Goal: Information Seeking & Learning: Learn about a topic

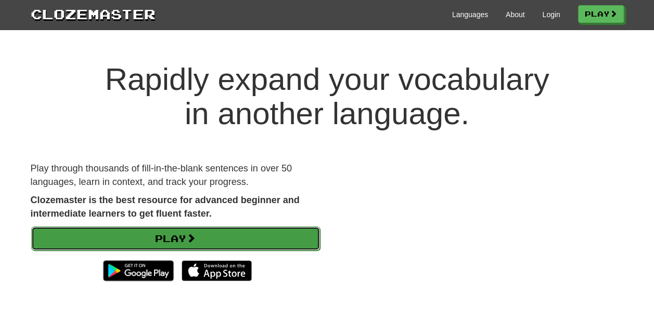
click at [162, 238] on link "Play" at bounding box center [175, 239] width 289 height 24
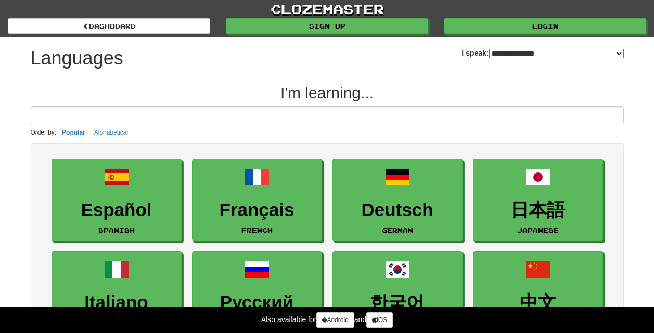
select select "*******"
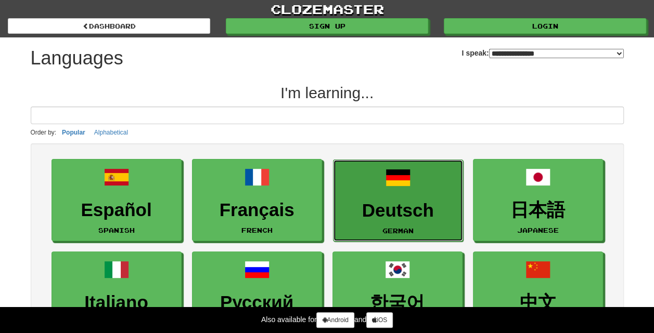
click at [389, 197] on link "Deutsch German" at bounding box center [398, 201] width 130 height 83
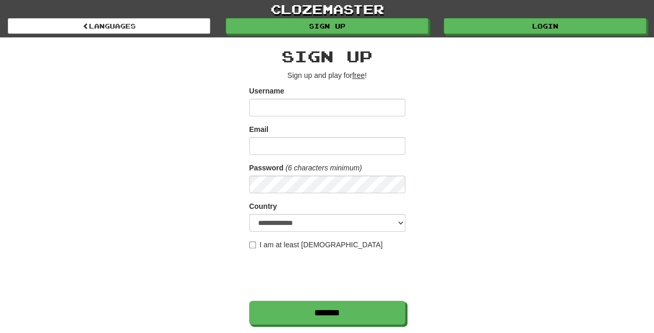
click at [324, 105] on input "Username" at bounding box center [327, 108] width 156 height 18
drag, startPoint x: 324, startPoint y: 105, endPoint x: 300, endPoint y: 106, distance: 23.9
click at [300, 106] on input "Username" at bounding box center [327, 108] width 156 height 18
type input "*******"
click at [312, 144] on input "Email" at bounding box center [327, 146] width 156 height 18
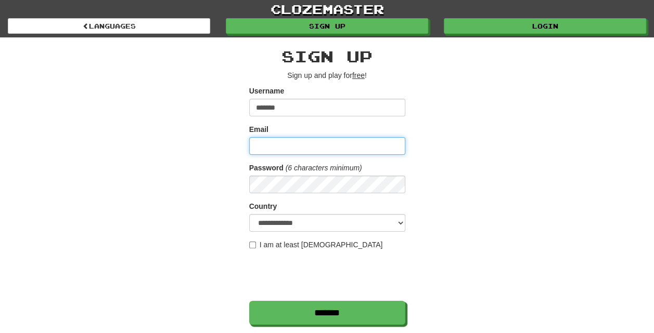
type input "**********"
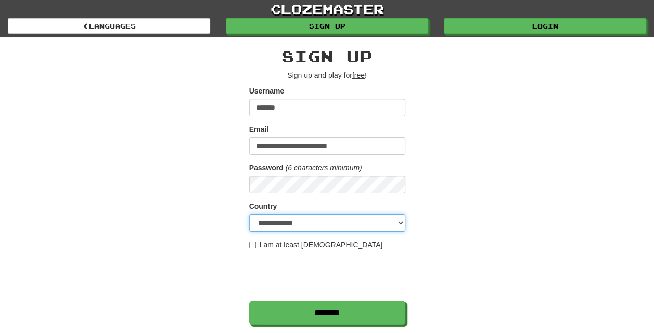
select select "**"
click at [262, 247] on label "I am at least 16 years old" at bounding box center [316, 245] width 134 height 10
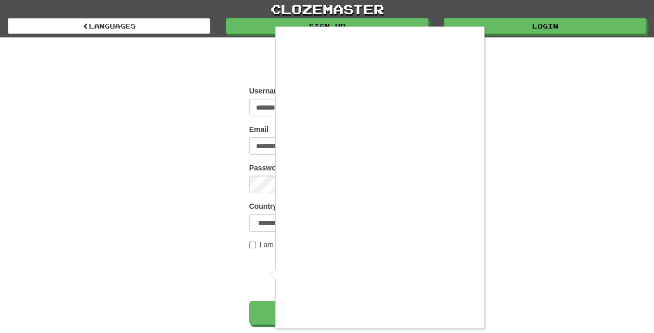
click at [494, 278] on div at bounding box center [327, 166] width 654 height 333
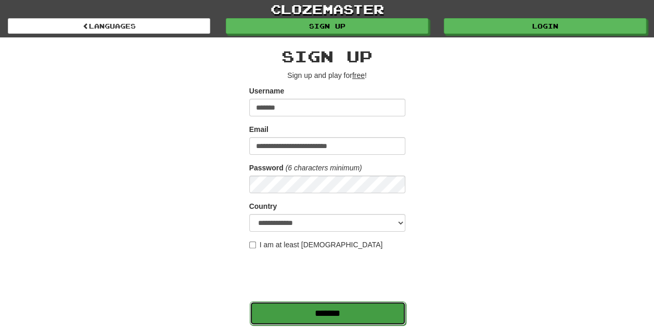
click at [380, 321] on input "*******" at bounding box center [328, 314] width 156 height 24
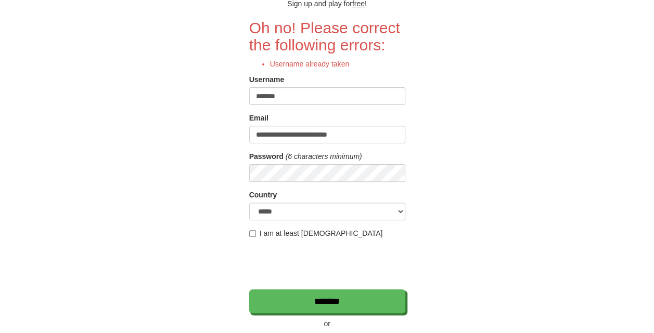
scroll to position [76, 0]
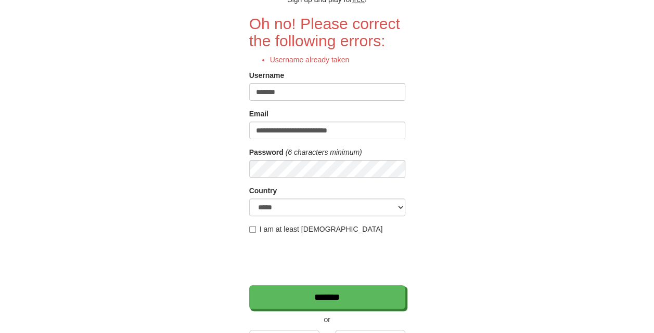
click at [382, 87] on input "*******" at bounding box center [327, 92] width 156 height 18
type input "**********"
click at [375, 178] on form "**********" at bounding box center [327, 162] width 156 height 294
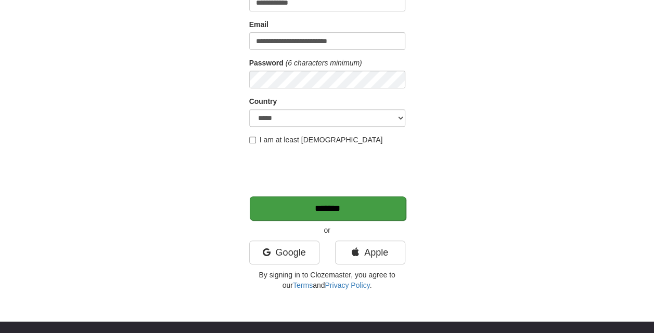
scroll to position [166, 0]
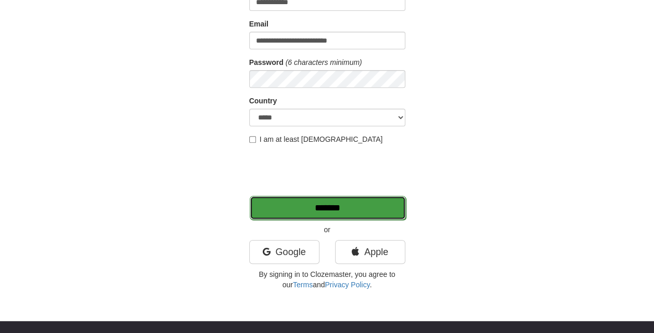
click at [351, 210] on input "*******" at bounding box center [328, 208] width 156 height 24
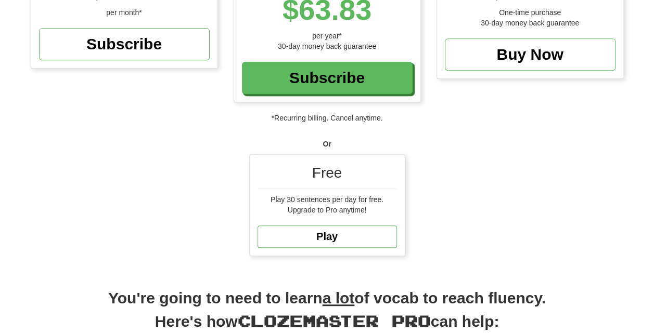
scroll to position [238, 0]
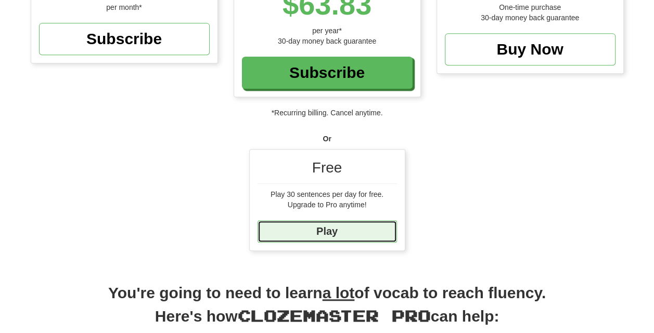
click at [331, 231] on link "Play" at bounding box center [326, 232] width 139 height 22
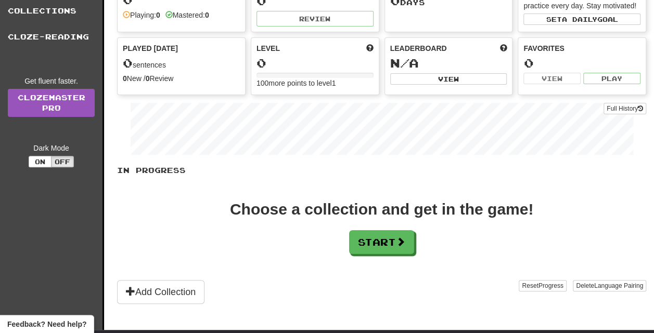
scroll to position [105, 0]
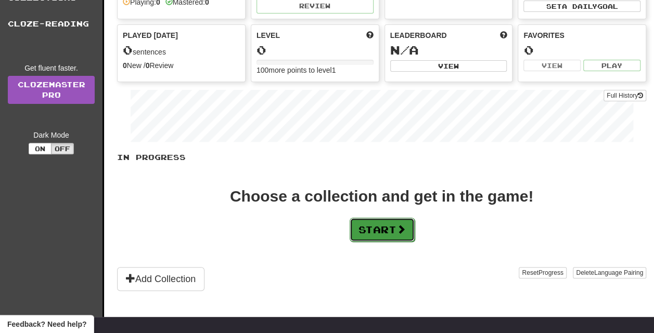
click at [367, 224] on button "Start" at bounding box center [382, 230] width 65 height 24
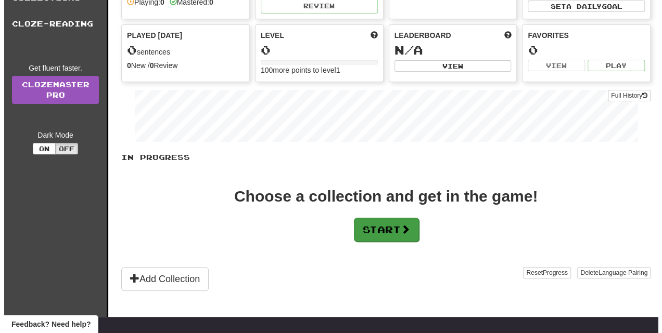
scroll to position [0, 0]
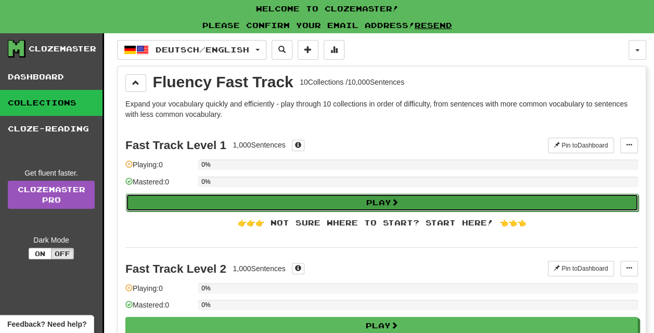
click at [361, 205] on button "Play" at bounding box center [382, 203] width 512 height 18
select select "**"
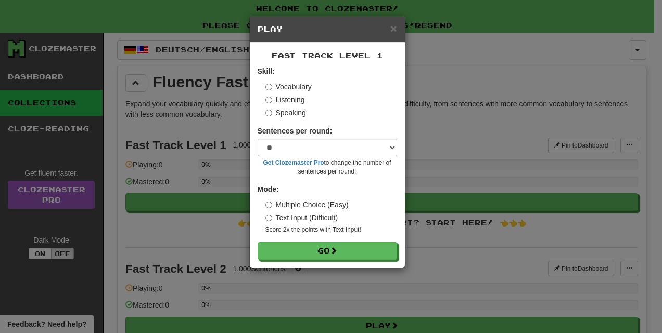
click at [276, 101] on label "Listening" at bounding box center [285, 100] width 40 height 10
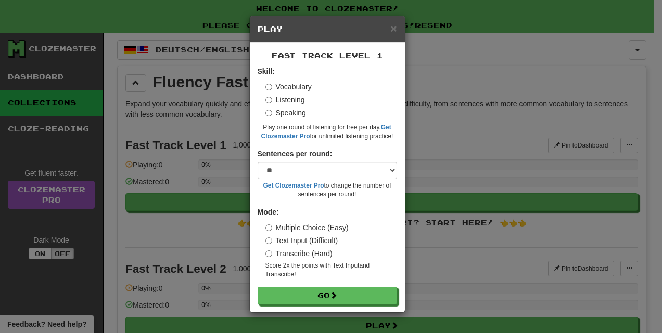
click at [280, 115] on label "Speaking" at bounding box center [285, 113] width 41 height 10
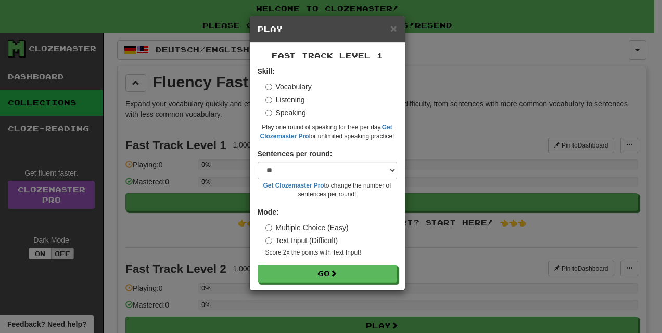
click at [275, 87] on label "Vocabulary" at bounding box center [288, 87] width 46 height 10
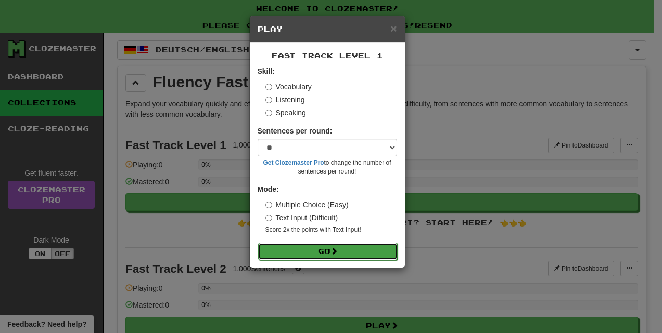
click at [328, 250] on button "Go" at bounding box center [327, 252] width 139 height 18
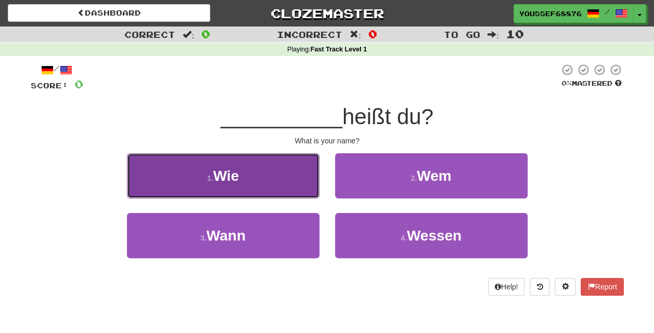
click at [247, 160] on button "1 . Wie" at bounding box center [223, 175] width 192 height 45
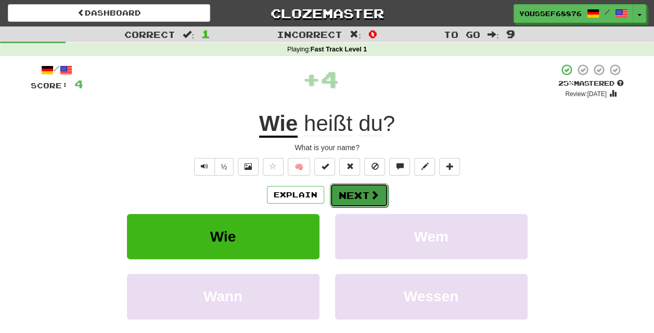
click at [361, 193] on button "Next" at bounding box center [359, 196] width 58 height 24
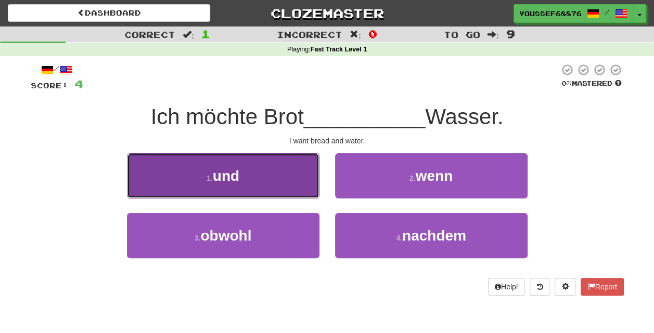
click at [237, 175] on span "und" at bounding box center [226, 176] width 27 height 16
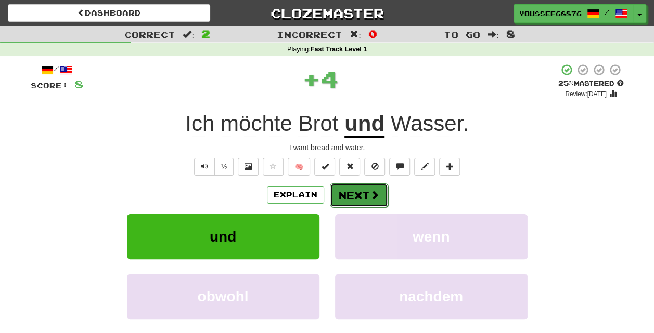
click at [362, 197] on button "Next" at bounding box center [359, 196] width 58 height 24
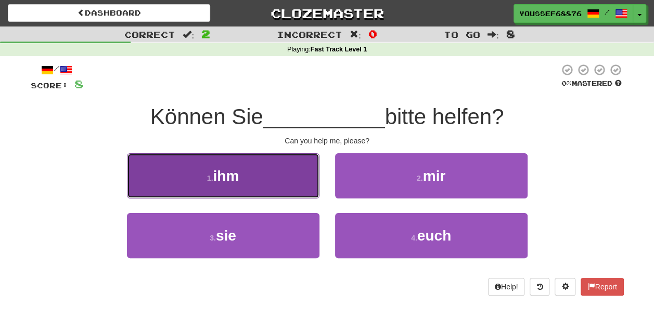
click at [272, 178] on button "1 . ihm" at bounding box center [223, 175] width 192 height 45
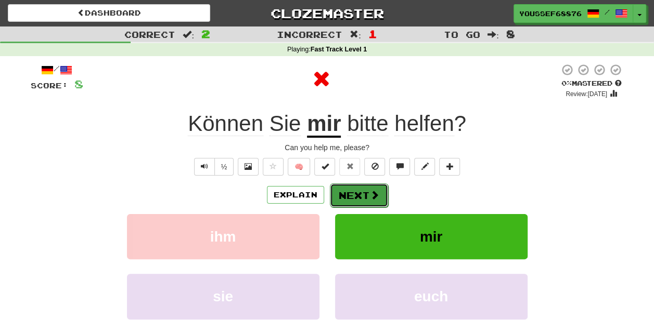
click at [355, 190] on button "Next" at bounding box center [359, 196] width 58 height 24
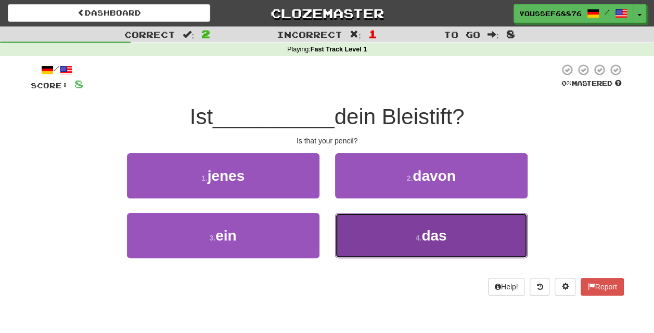
click at [421, 236] on small "4 ." at bounding box center [419, 238] width 6 height 8
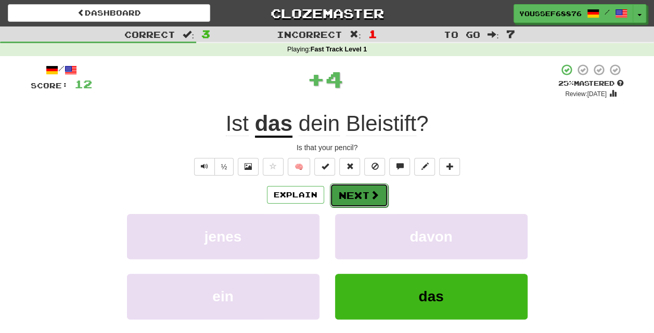
click at [352, 193] on button "Next" at bounding box center [359, 196] width 58 height 24
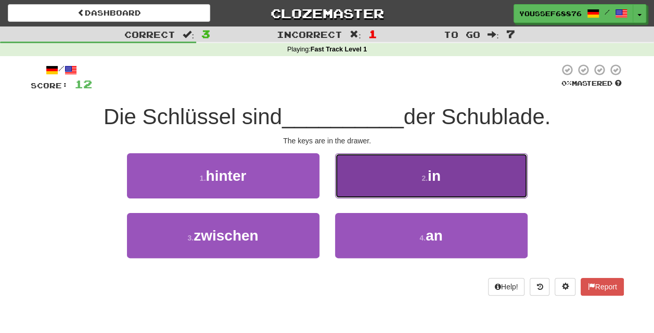
click at [399, 170] on button "2 . in" at bounding box center [431, 175] width 192 height 45
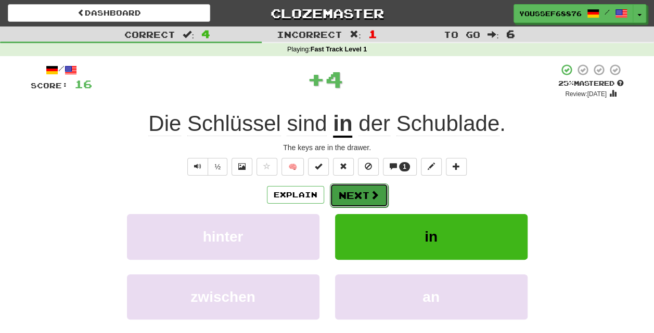
click at [371, 198] on span at bounding box center [374, 194] width 9 height 9
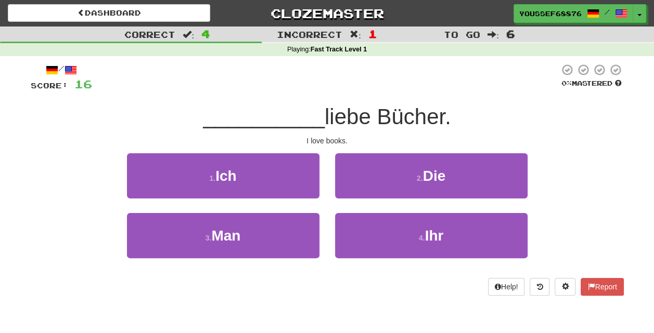
click at [238, 148] on div "/ Score: 16 0 % Mastered __________ liebe Bücher. I love books. 1 . Ich 2 . Die…" at bounding box center [327, 179] width 593 height 233
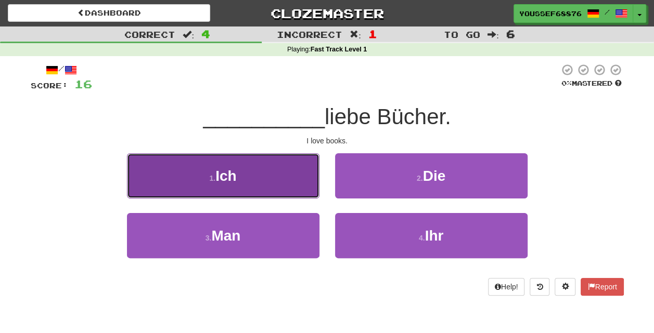
click at [242, 165] on button "1 . Ich" at bounding box center [223, 175] width 192 height 45
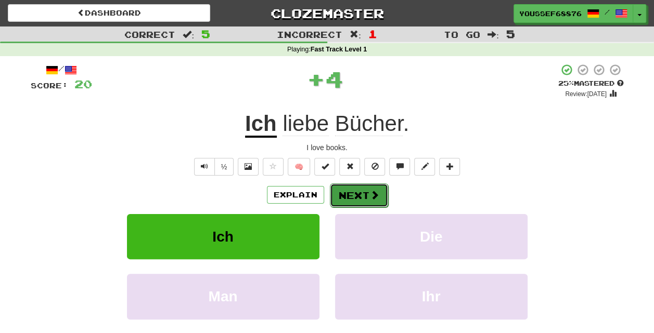
click at [357, 197] on button "Next" at bounding box center [359, 196] width 58 height 24
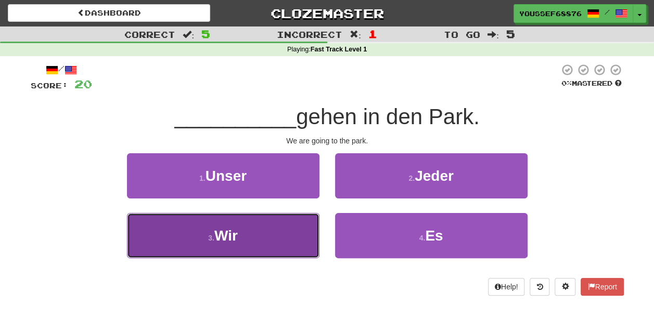
click at [282, 228] on button "3 . Wir" at bounding box center [223, 235] width 192 height 45
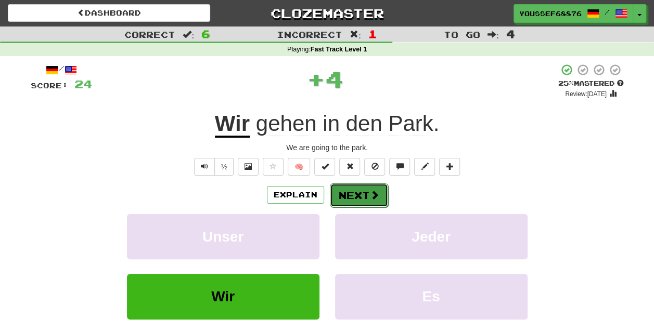
click at [350, 199] on button "Next" at bounding box center [359, 196] width 58 height 24
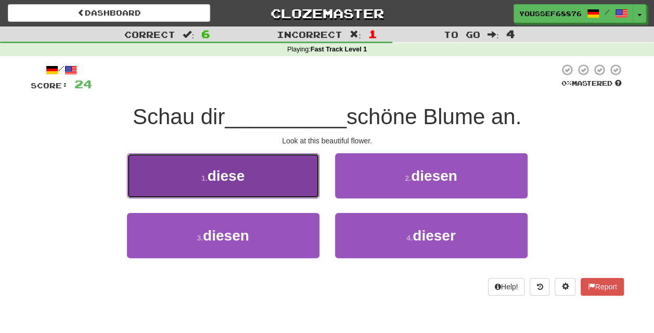
click at [260, 167] on button "1 . diese" at bounding box center [223, 175] width 192 height 45
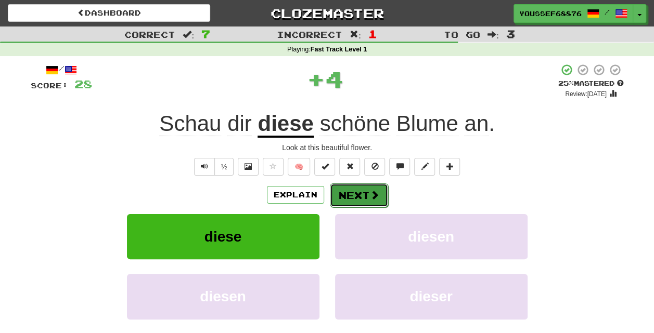
click at [358, 193] on button "Next" at bounding box center [359, 196] width 58 height 24
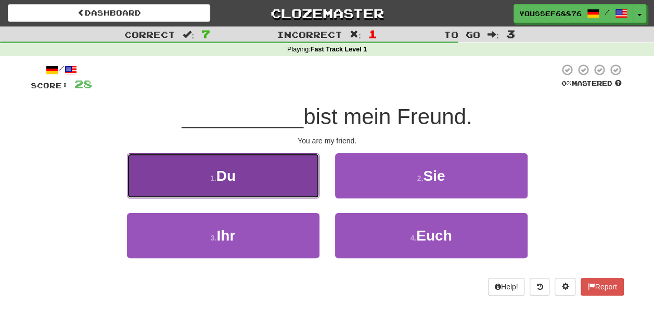
click at [241, 178] on button "1 . Du" at bounding box center [223, 175] width 192 height 45
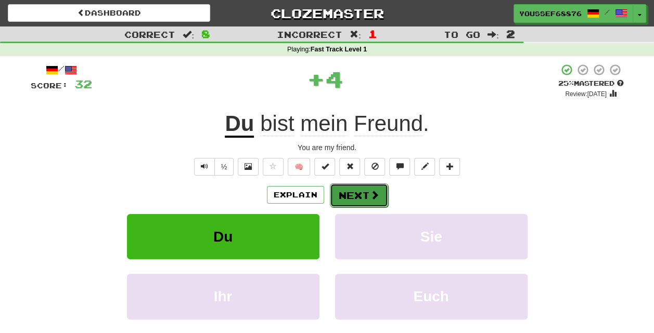
click at [371, 201] on button "Next" at bounding box center [359, 196] width 58 height 24
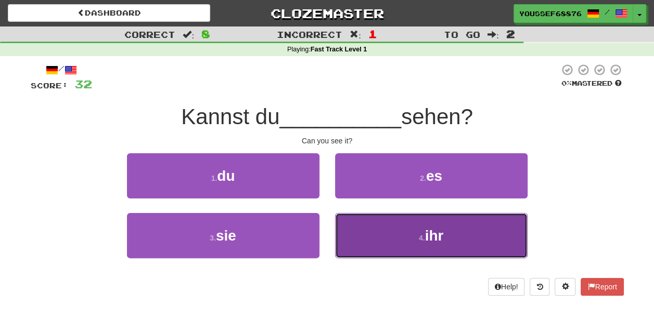
click at [415, 237] on button "4 . ihr" at bounding box center [431, 235] width 192 height 45
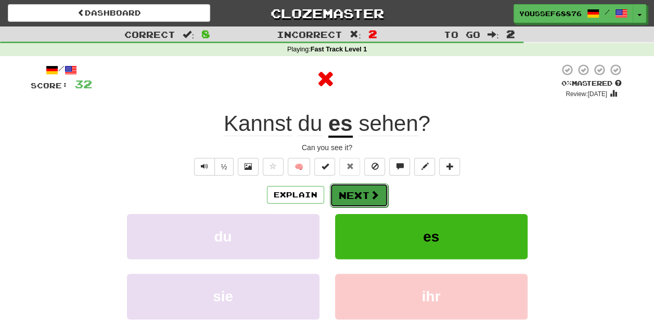
click at [354, 197] on button "Next" at bounding box center [359, 196] width 58 height 24
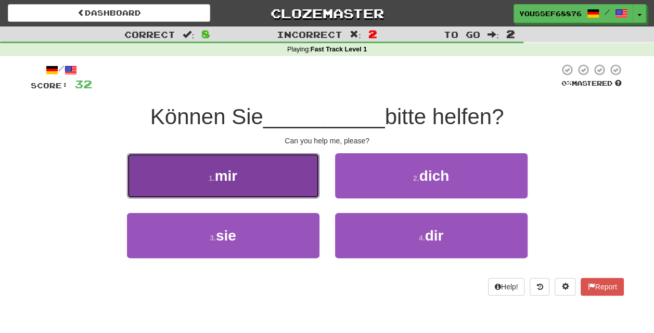
click at [285, 172] on button "1 . mir" at bounding box center [223, 175] width 192 height 45
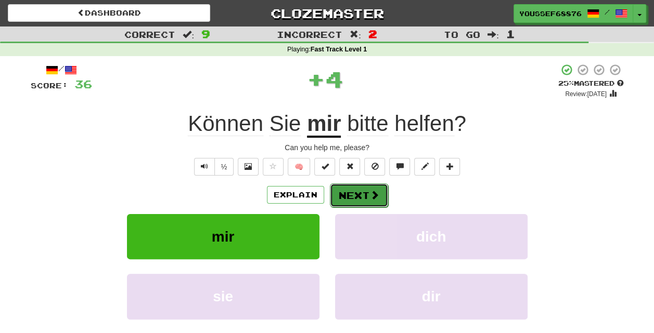
click at [368, 198] on button "Next" at bounding box center [359, 196] width 58 height 24
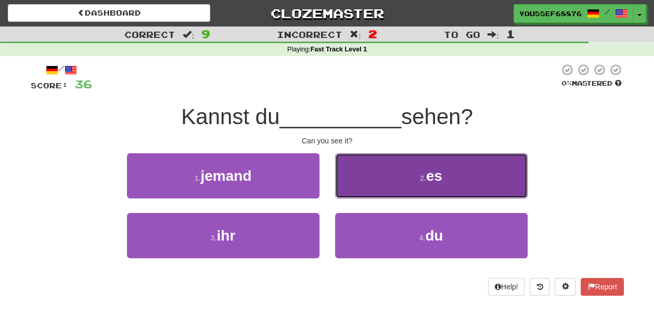
click at [407, 160] on button "2 . es" at bounding box center [431, 175] width 192 height 45
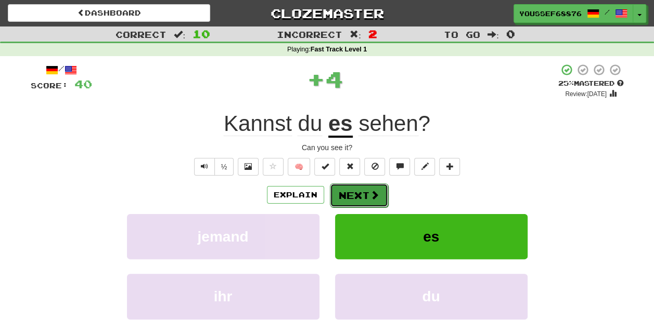
click at [367, 186] on button "Next" at bounding box center [359, 196] width 58 height 24
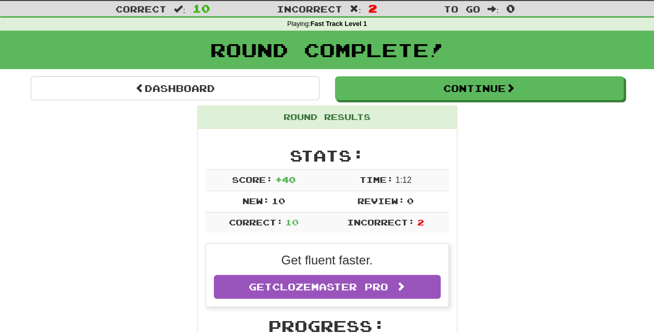
scroll to position [25, 0]
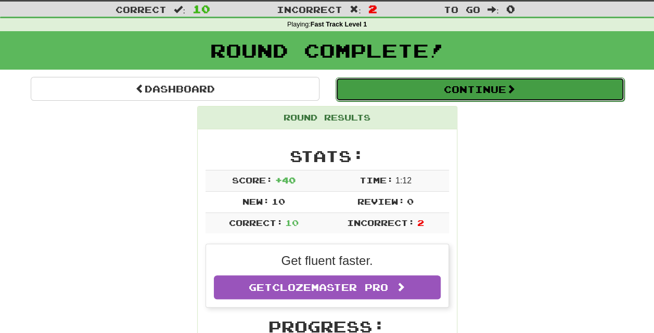
click at [506, 89] on button "Continue" at bounding box center [480, 90] width 289 height 24
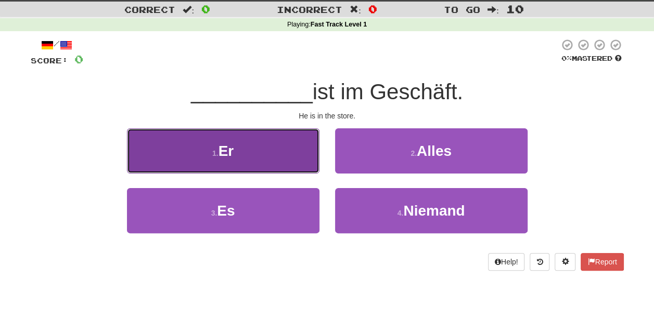
click at [287, 147] on button "1 . Er" at bounding box center [223, 150] width 192 height 45
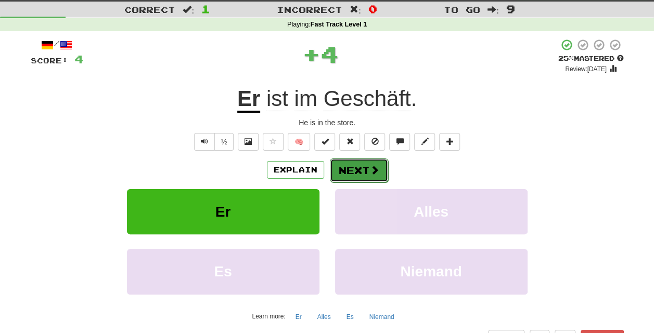
click at [367, 170] on button "Next" at bounding box center [359, 171] width 58 height 24
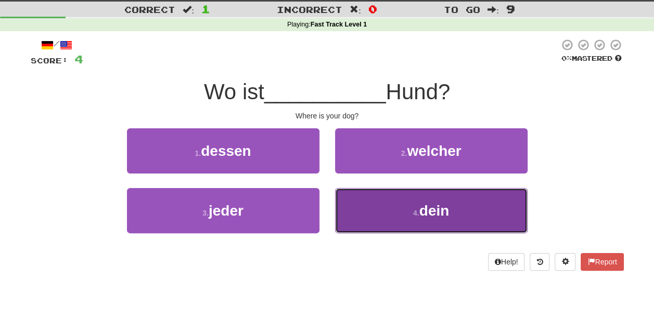
click at [394, 216] on button "4 . dein" at bounding box center [431, 210] width 192 height 45
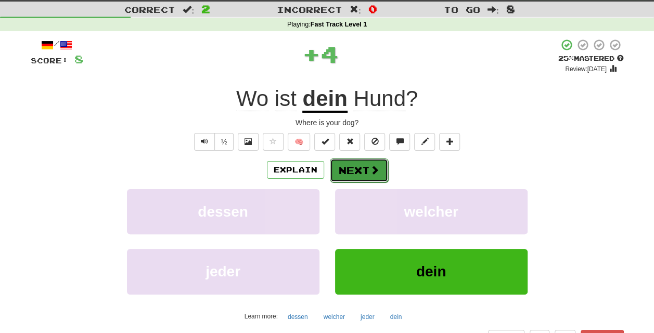
click at [367, 172] on button "Next" at bounding box center [359, 171] width 58 height 24
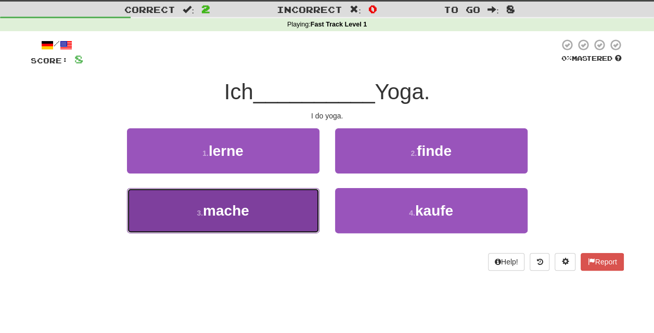
click at [267, 214] on button "3 . mache" at bounding box center [223, 210] width 192 height 45
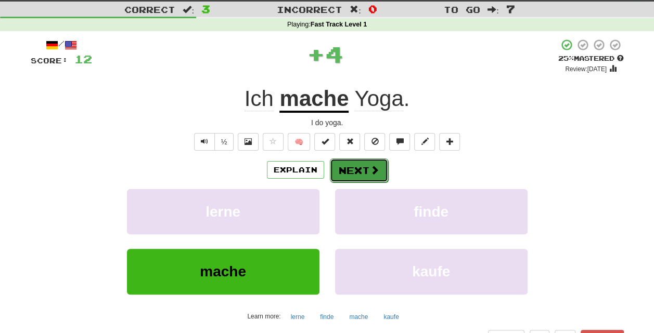
click at [347, 175] on button "Next" at bounding box center [359, 171] width 58 height 24
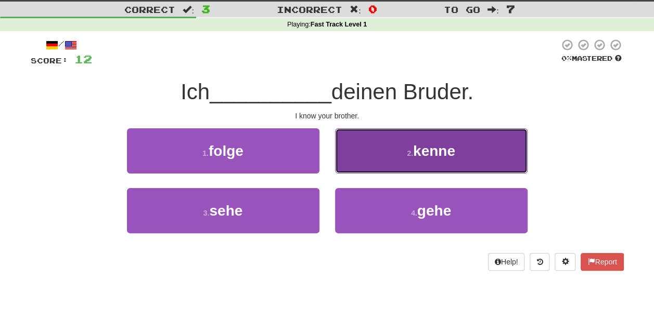
click at [417, 140] on button "2 . kenne" at bounding box center [431, 150] width 192 height 45
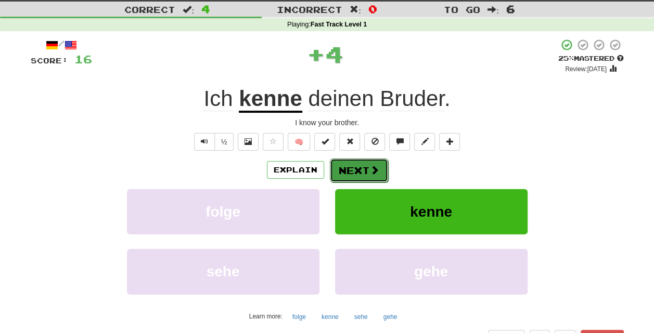
click at [362, 164] on button "Next" at bounding box center [359, 171] width 58 height 24
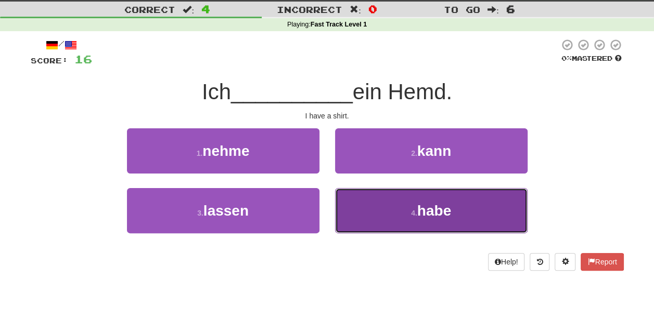
click at [414, 212] on small "4 ." at bounding box center [414, 213] width 6 height 8
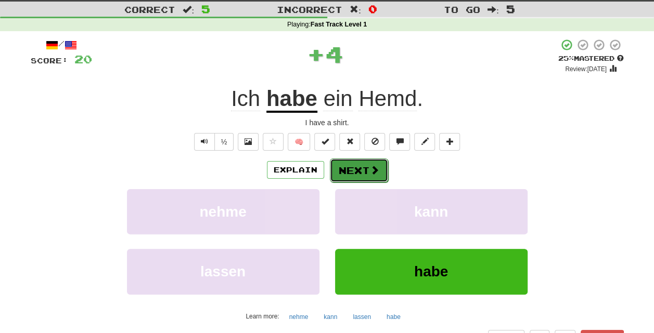
click at [348, 168] on button "Next" at bounding box center [359, 171] width 58 height 24
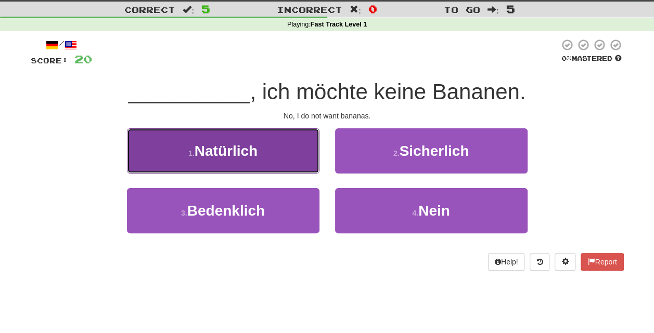
click at [251, 158] on span "Natürlich" at bounding box center [226, 151] width 63 height 16
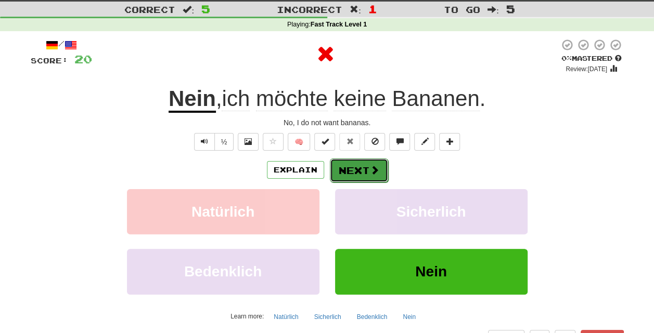
click at [365, 170] on button "Next" at bounding box center [359, 171] width 58 height 24
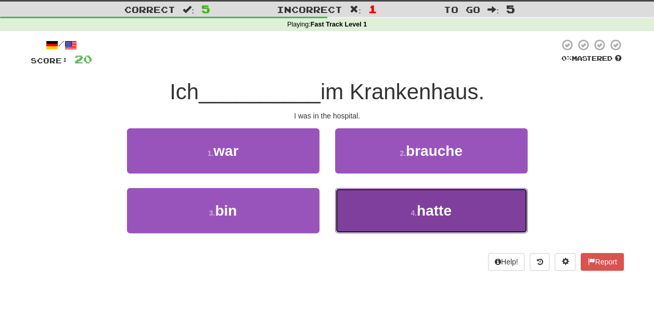
click at [400, 207] on button "4 . hatte" at bounding box center [431, 210] width 192 height 45
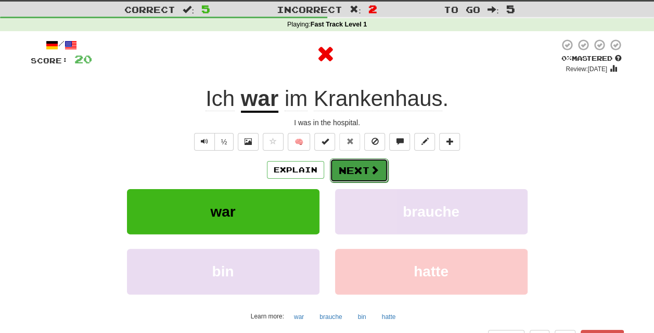
click at [346, 167] on button "Next" at bounding box center [359, 171] width 58 height 24
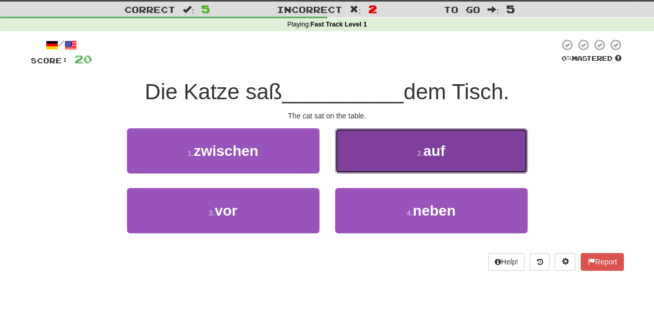
click at [404, 160] on button "2 . auf" at bounding box center [431, 150] width 192 height 45
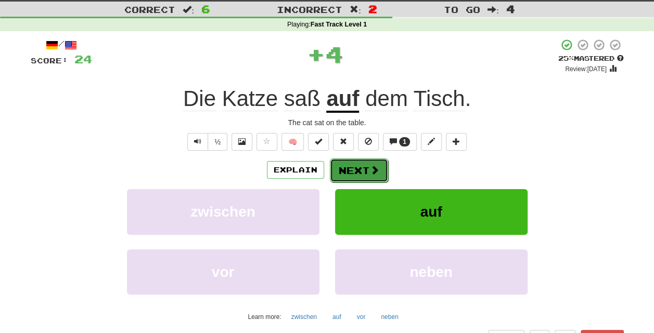
click at [363, 172] on button "Next" at bounding box center [359, 171] width 58 height 24
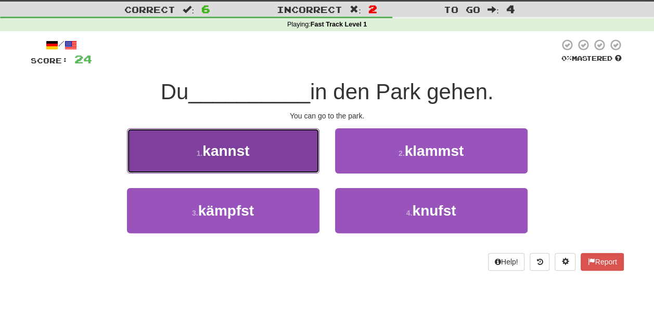
click at [279, 148] on button "1 . kannst" at bounding box center [223, 150] width 192 height 45
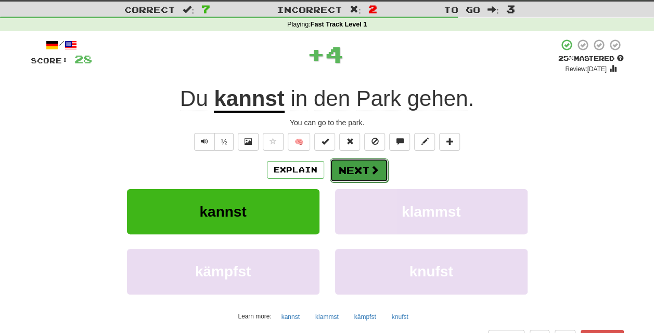
click at [377, 165] on span at bounding box center [374, 169] width 9 height 9
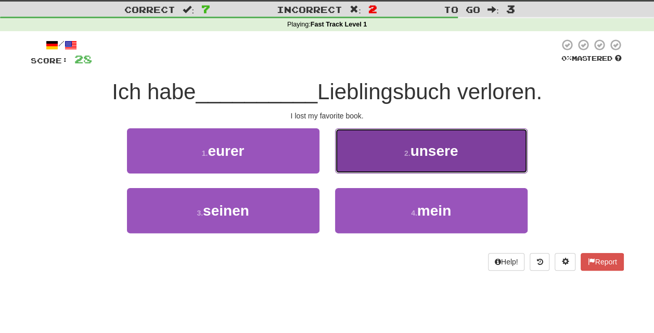
click at [412, 150] on span "unsere" at bounding box center [434, 151] width 48 height 16
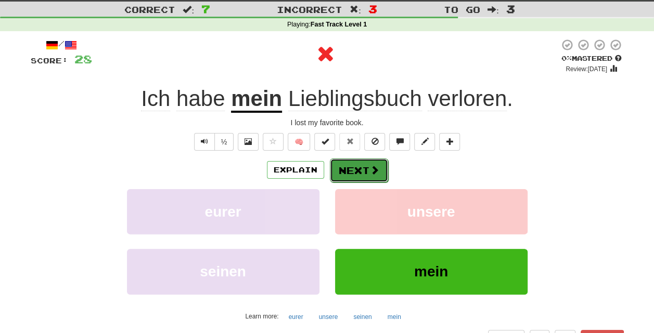
click at [355, 169] on button "Next" at bounding box center [359, 171] width 58 height 24
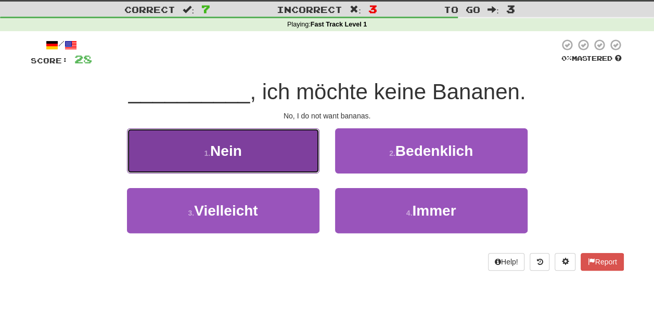
click at [264, 149] on button "1 . Nein" at bounding box center [223, 150] width 192 height 45
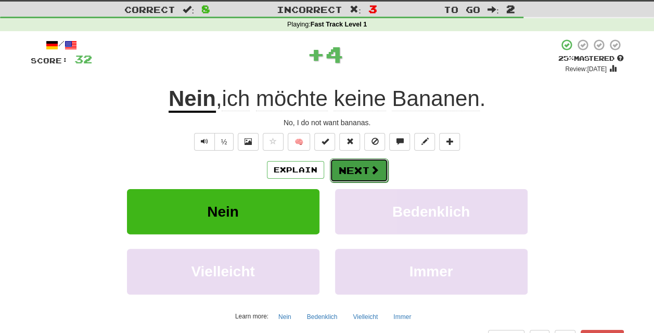
click at [346, 165] on button "Next" at bounding box center [359, 171] width 58 height 24
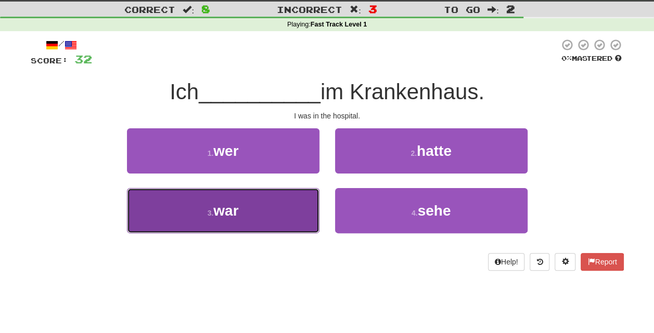
click at [244, 214] on button "3 . war" at bounding box center [223, 210] width 192 height 45
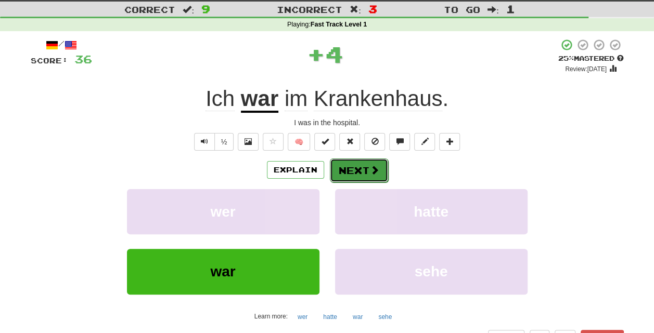
click at [365, 169] on button "Next" at bounding box center [359, 171] width 58 height 24
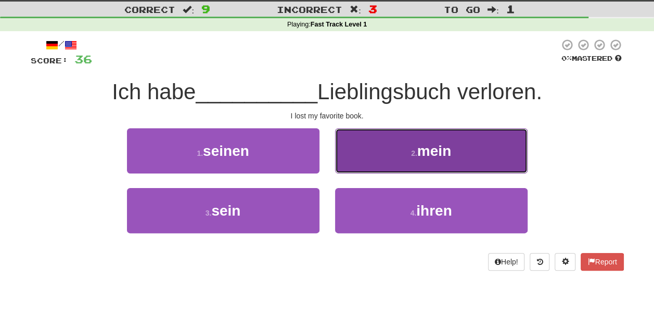
click at [406, 165] on button "2 . mein" at bounding box center [431, 150] width 192 height 45
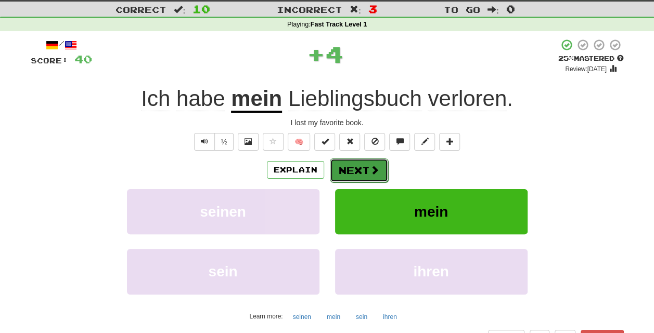
click at [359, 169] on button "Next" at bounding box center [359, 171] width 58 height 24
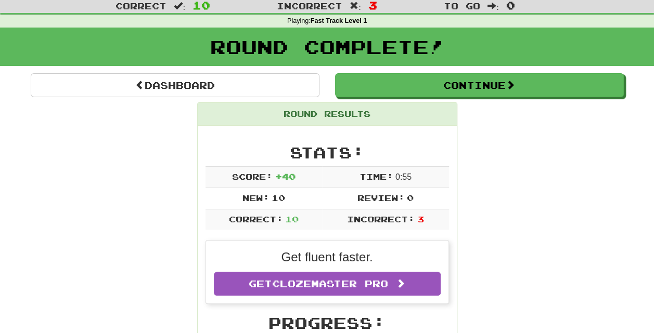
scroll to position [34, 0]
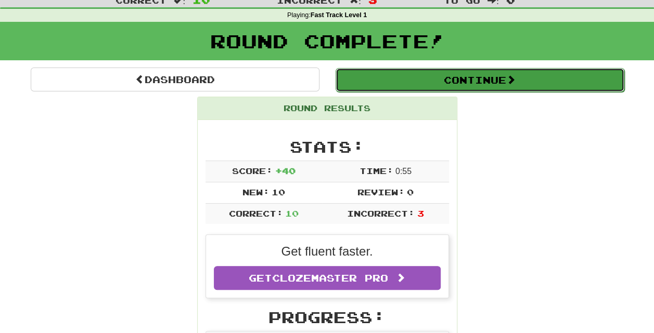
click at [488, 80] on button "Continue" at bounding box center [480, 80] width 289 height 24
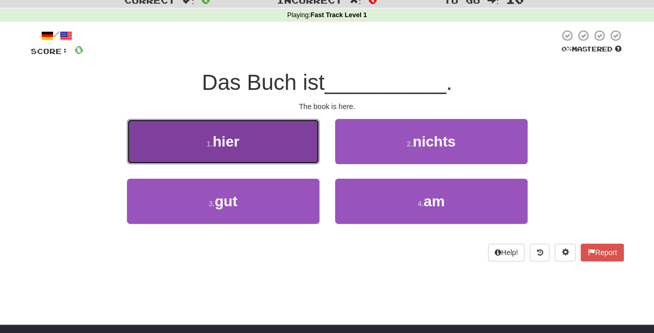
click at [236, 141] on span "hier" at bounding box center [226, 142] width 27 height 16
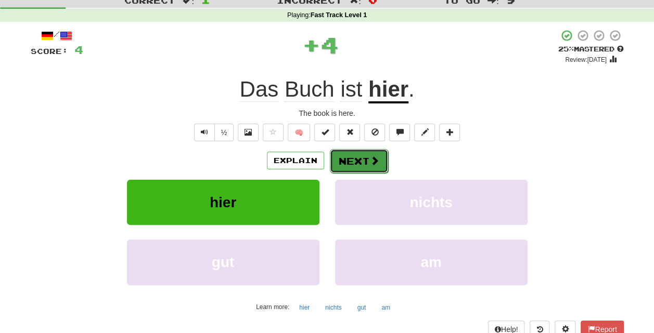
click at [367, 167] on button "Next" at bounding box center [359, 161] width 58 height 24
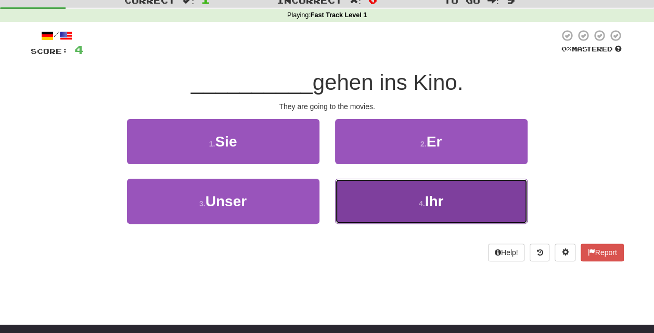
click at [394, 207] on button "4 . Ihr" at bounding box center [431, 201] width 192 height 45
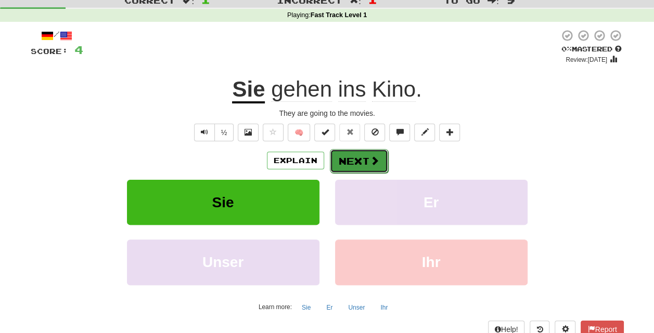
click at [352, 158] on button "Next" at bounding box center [359, 161] width 58 height 24
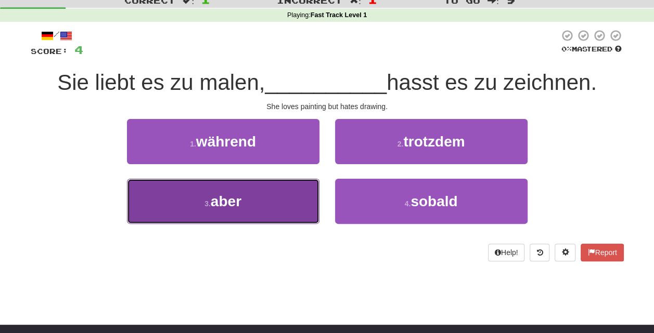
click at [237, 198] on span "aber" at bounding box center [226, 201] width 31 height 16
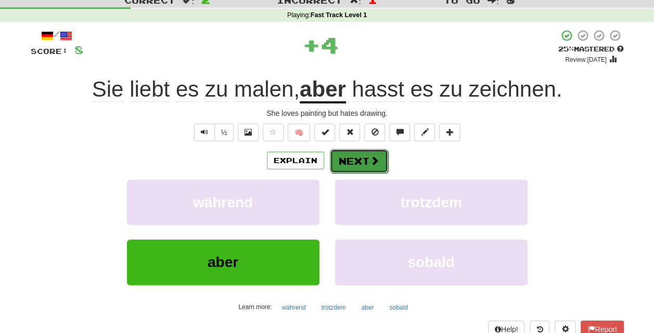
click at [370, 156] on span at bounding box center [374, 160] width 9 height 9
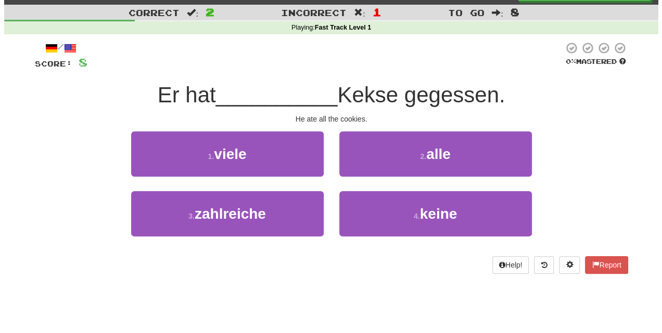
scroll to position [21, 0]
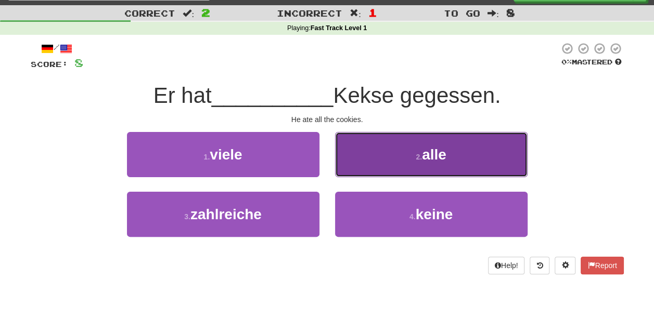
click at [430, 164] on button "2 . alle" at bounding box center [431, 154] width 192 height 45
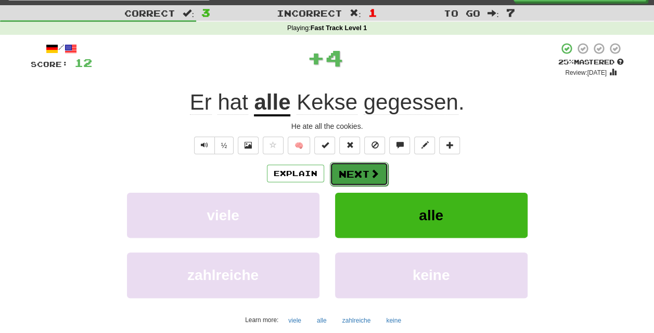
click at [364, 175] on button "Next" at bounding box center [359, 174] width 58 height 24
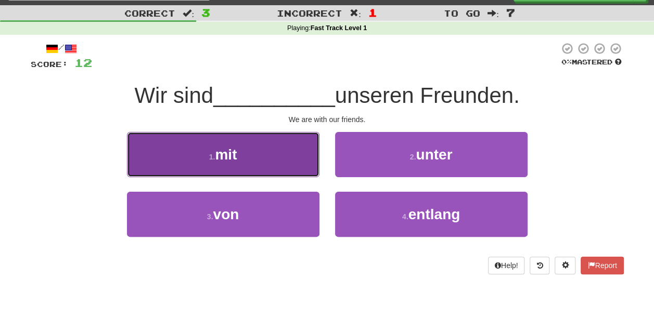
click at [234, 170] on button "1 . mit" at bounding box center [223, 154] width 192 height 45
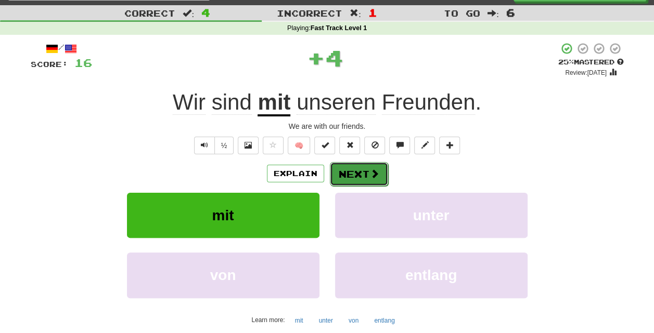
click at [351, 177] on button "Next" at bounding box center [359, 174] width 58 height 24
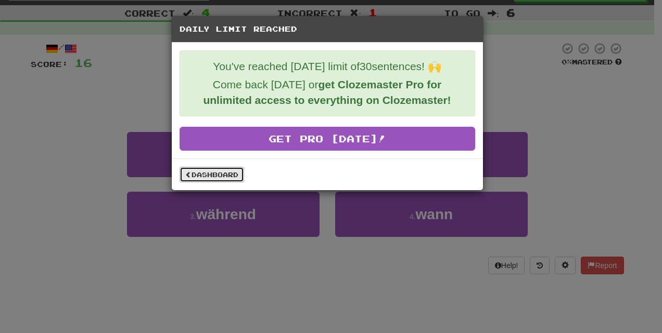
click at [203, 172] on link "Dashboard" at bounding box center [211, 175] width 64 height 16
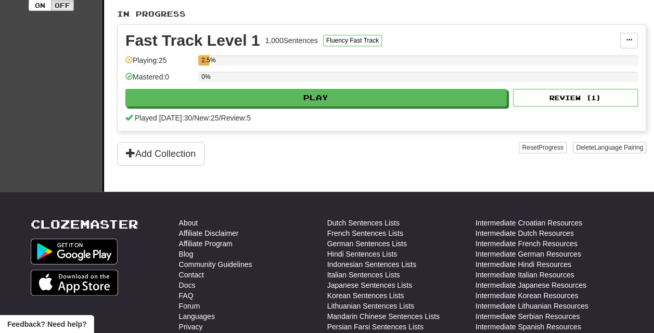
scroll to position [231, 0]
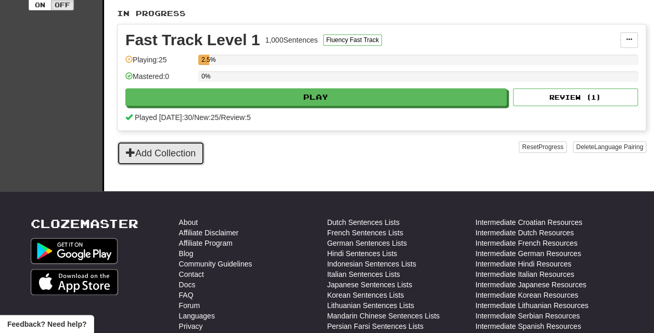
click at [175, 155] on button "Add Collection" at bounding box center [160, 153] width 87 height 24
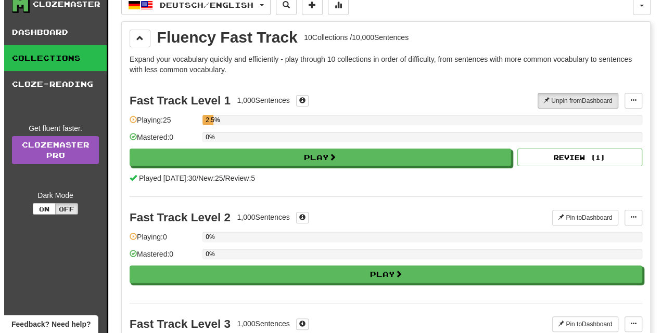
scroll to position [0, 0]
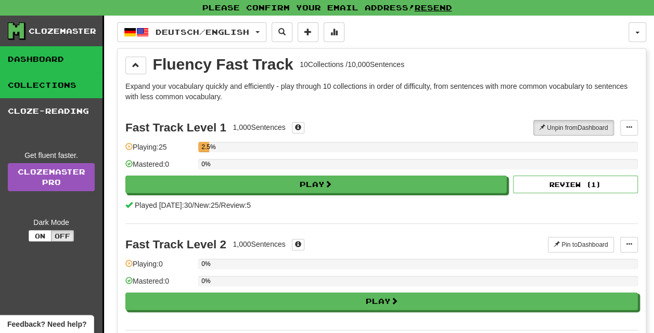
click at [14, 58] on link "Dashboard" at bounding box center [51, 59] width 102 height 26
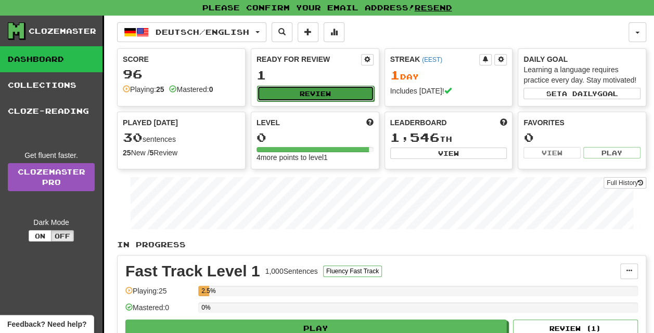
click at [295, 94] on button "Review" at bounding box center [315, 94] width 117 height 16
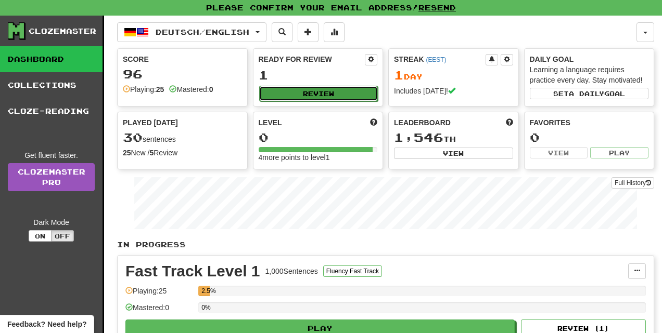
select select "**"
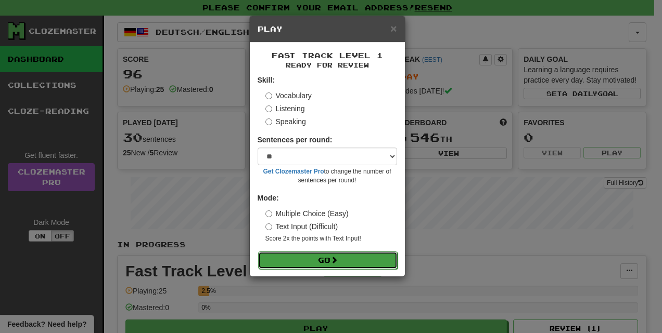
click at [337, 258] on span at bounding box center [333, 259] width 7 height 7
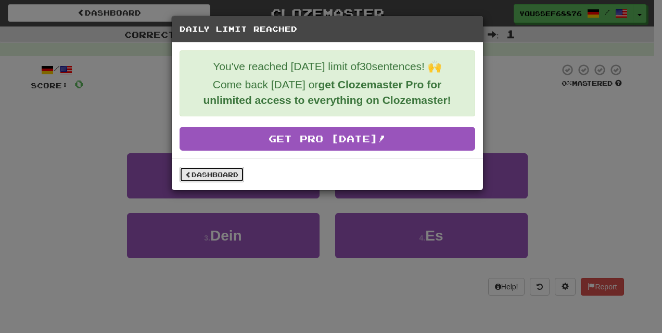
click at [222, 173] on link "Dashboard" at bounding box center [211, 175] width 64 height 16
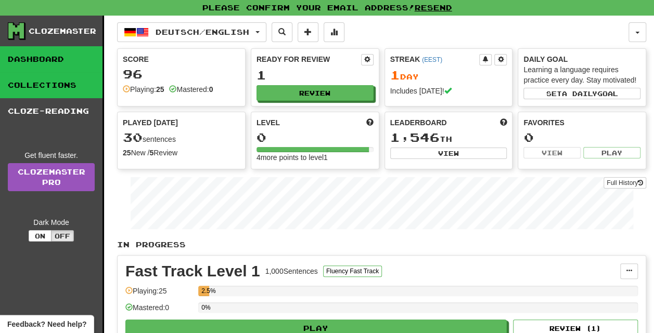
click at [20, 87] on link "Collections" at bounding box center [51, 85] width 102 height 26
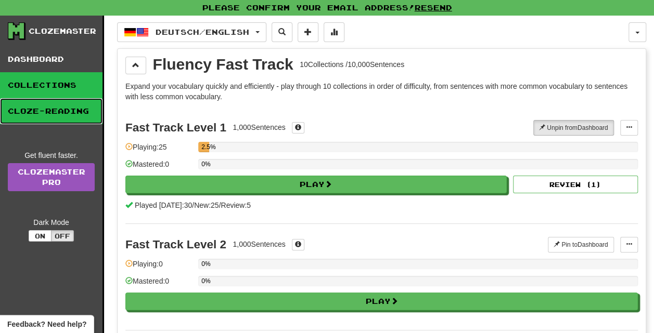
click at [45, 112] on link "Cloze-Reading" at bounding box center [51, 111] width 102 height 26
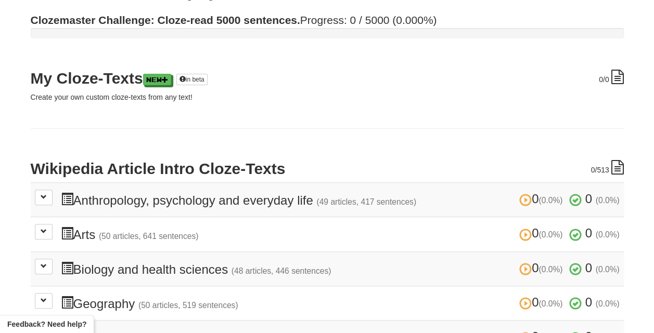
scroll to position [90, 0]
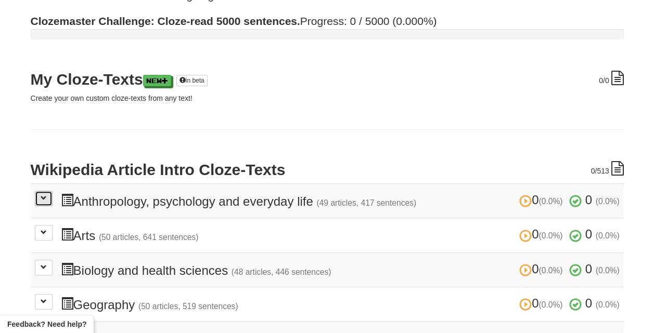
click at [43, 202] on button at bounding box center [44, 199] width 18 height 16
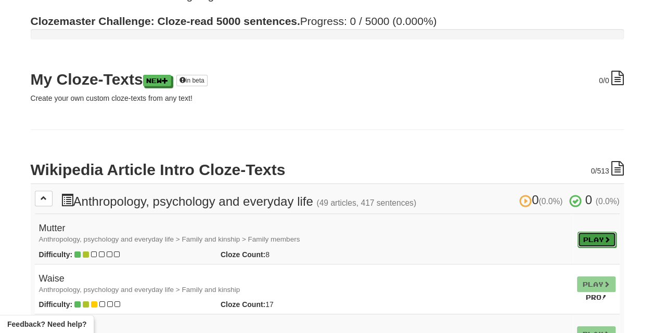
click at [580, 232] on link "Play" at bounding box center [596, 240] width 38 height 16
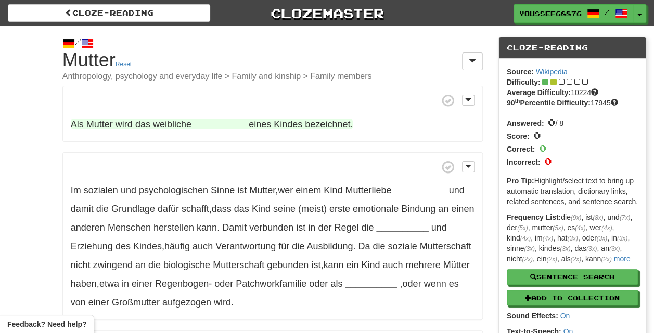
click at [212, 124] on strong "__________" at bounding box center [220, 124] width 52 height 10
